Goal: Register for event/course

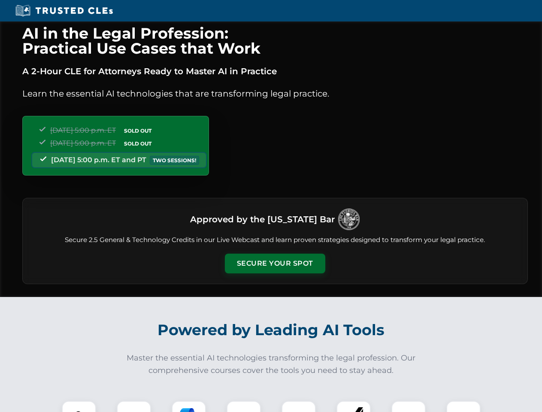
click at [275, 263] on button "Secure Your Spot" at bounding box center [275, 264] width 100 height 20
click at [79, 406] on img at bounding box center [79, 418] width 25 height 25
